Goal: Task Accomplishment & Management: Manage account settings

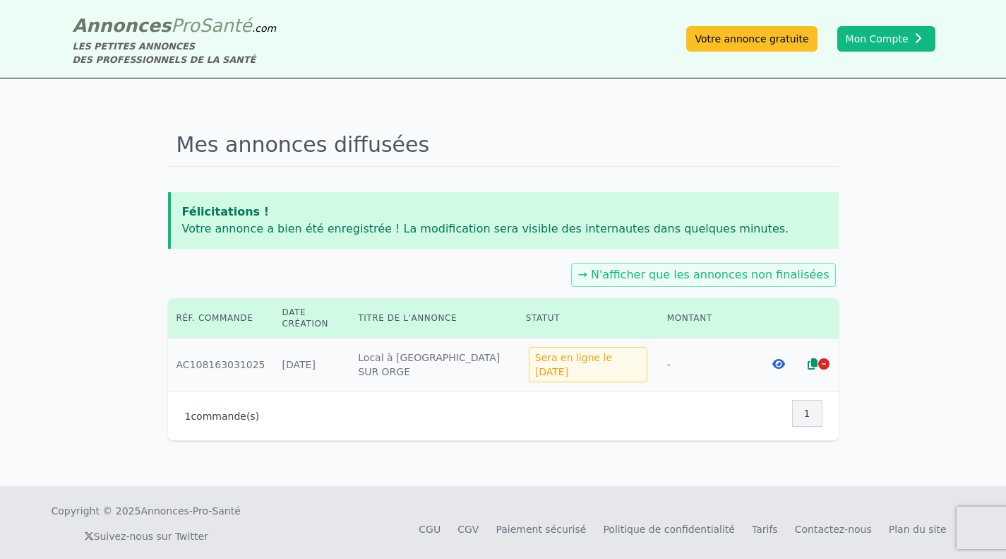
click at [773, 363] on icon at bounding box center [779, 363] width 13 height 11
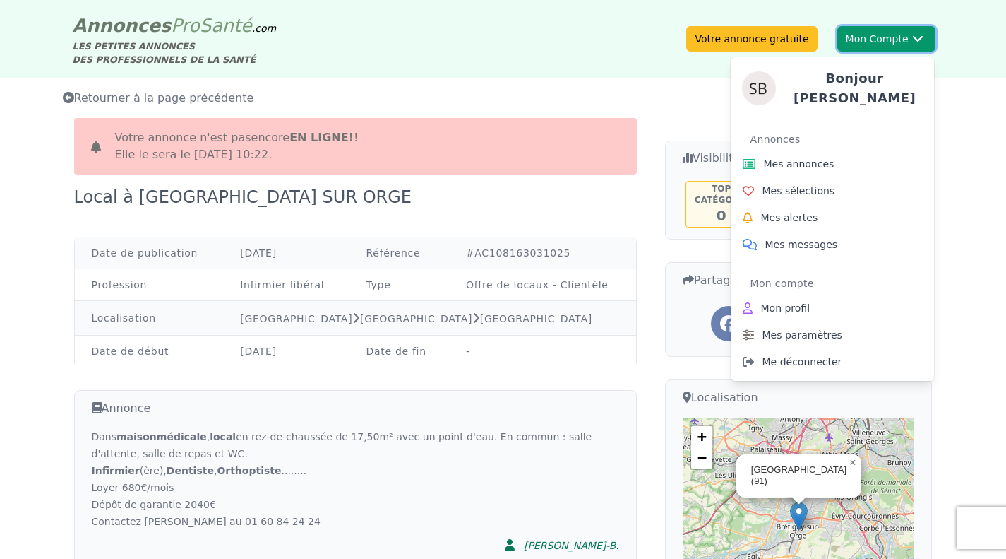
click at [872, 83] on h4 "Bonjour [PERSON_NAME]" at bounding box center [855, 89] width 136 height 40
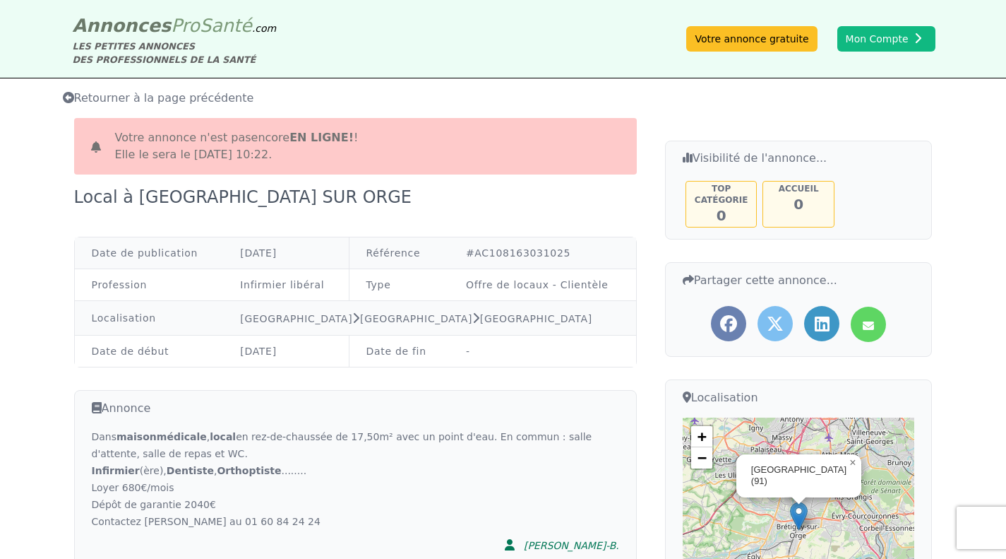
click at [68, 94] on icon at bounding box center [68, 97] width 11 height 11
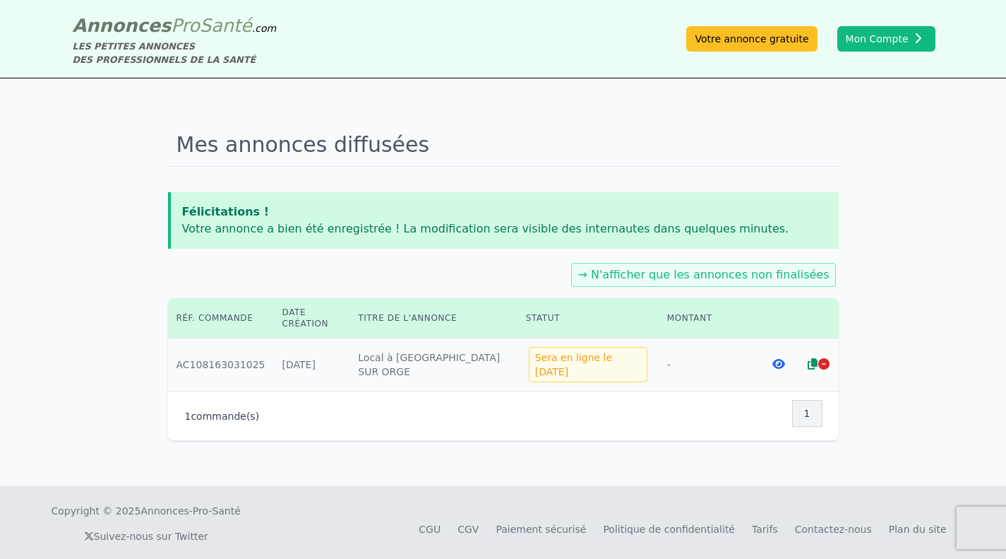
click at [826, 364] on icon at bounding box center [824, 363] width 11 height 11
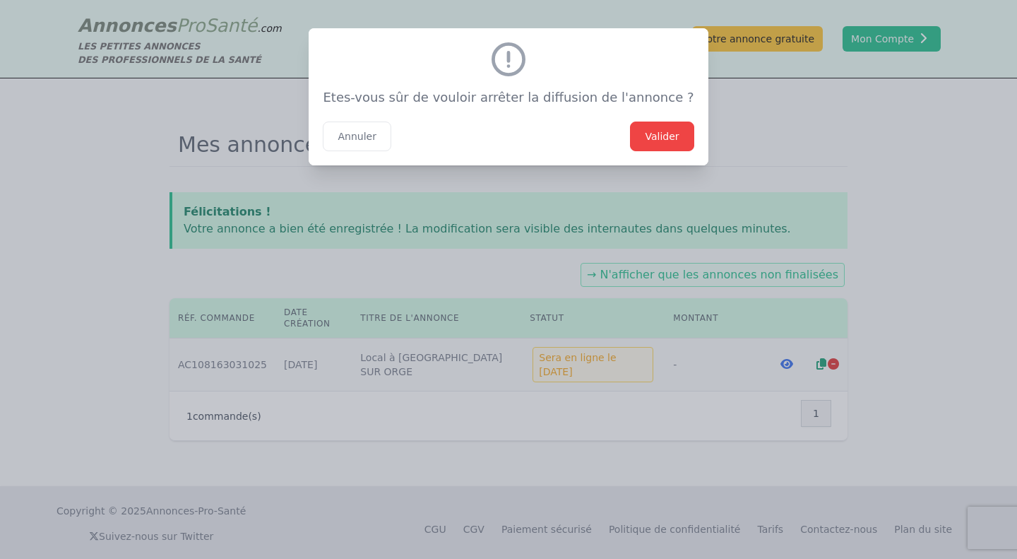
click at [644, 136] on button "Valider" at bounding box center [662, 136] width 64 height 30
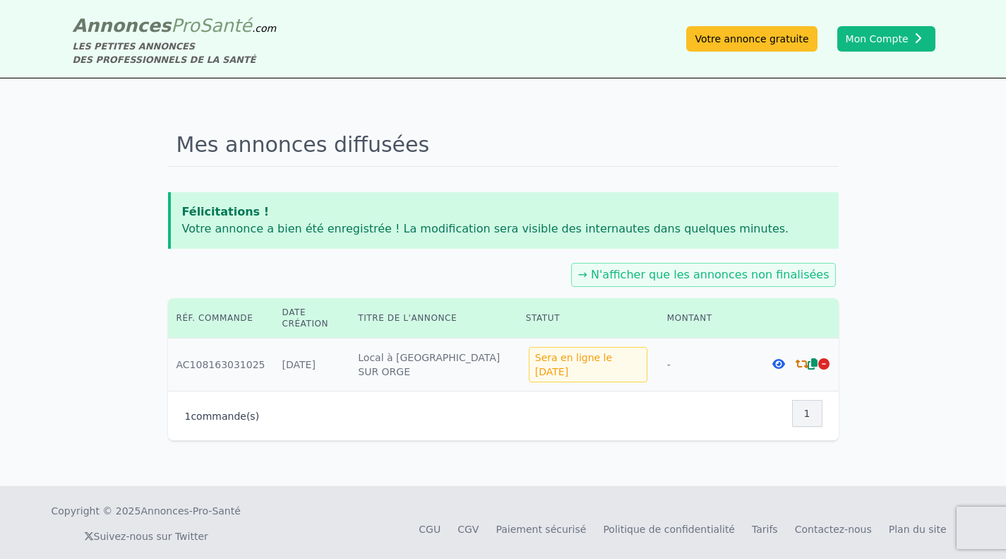
click at [614, 273] on link "→ N'afficher que les annonces non finalisées" at bounding box center [703, 274] width 251 height 13
